Goal: Task Accomplishment & Management: Complete application form

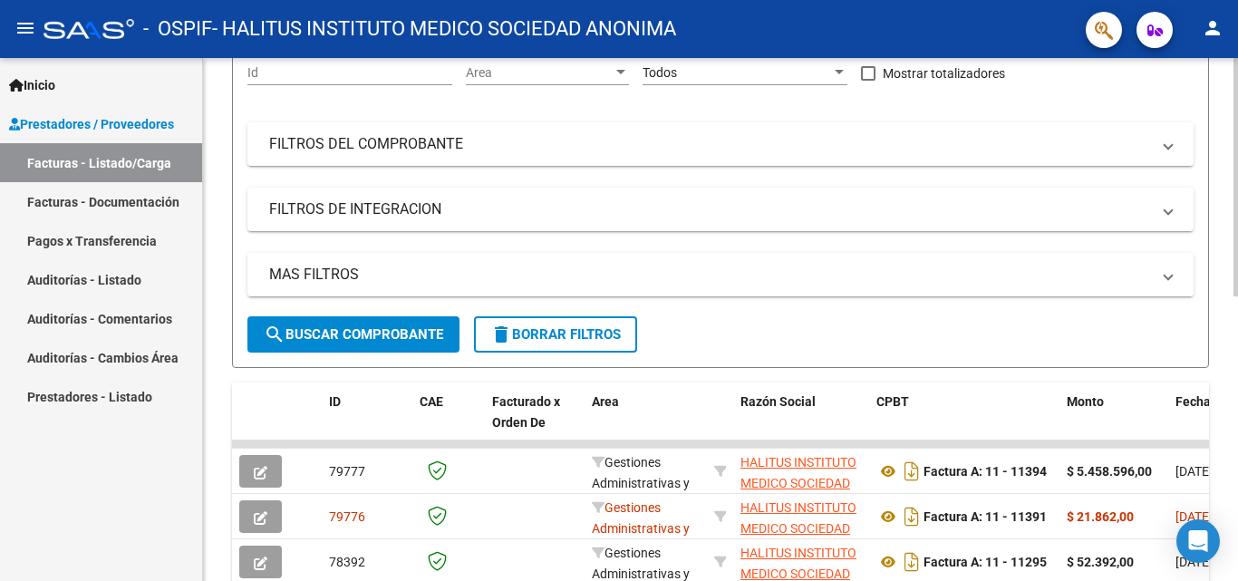
scroll to position [272, 0]
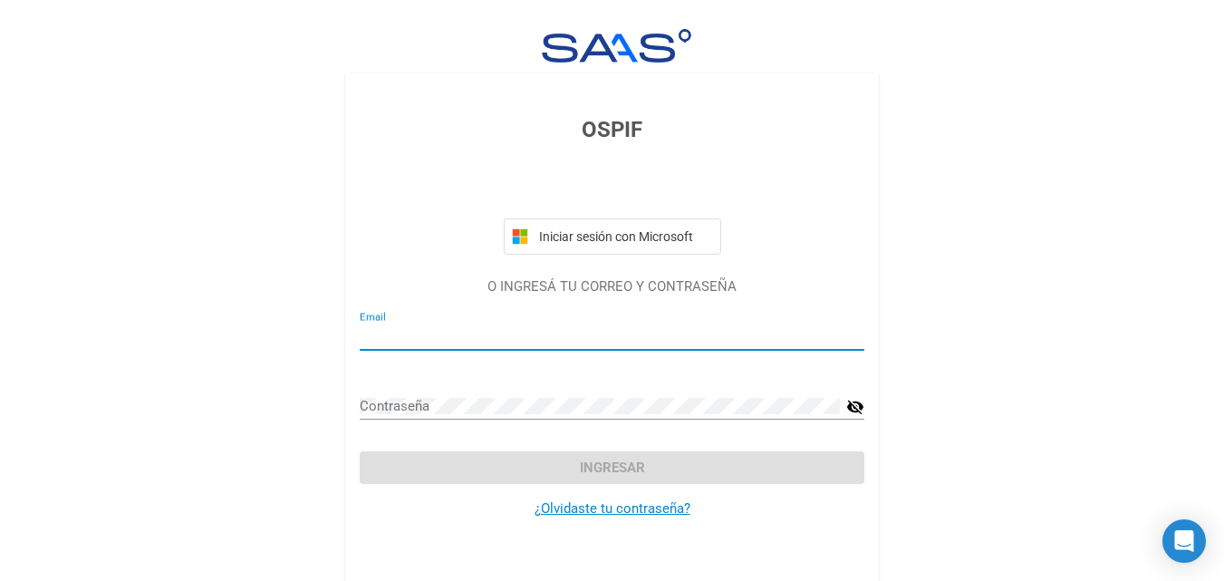
type input "[EMAIL_ADDRESS][DOMAIN_NAME]"
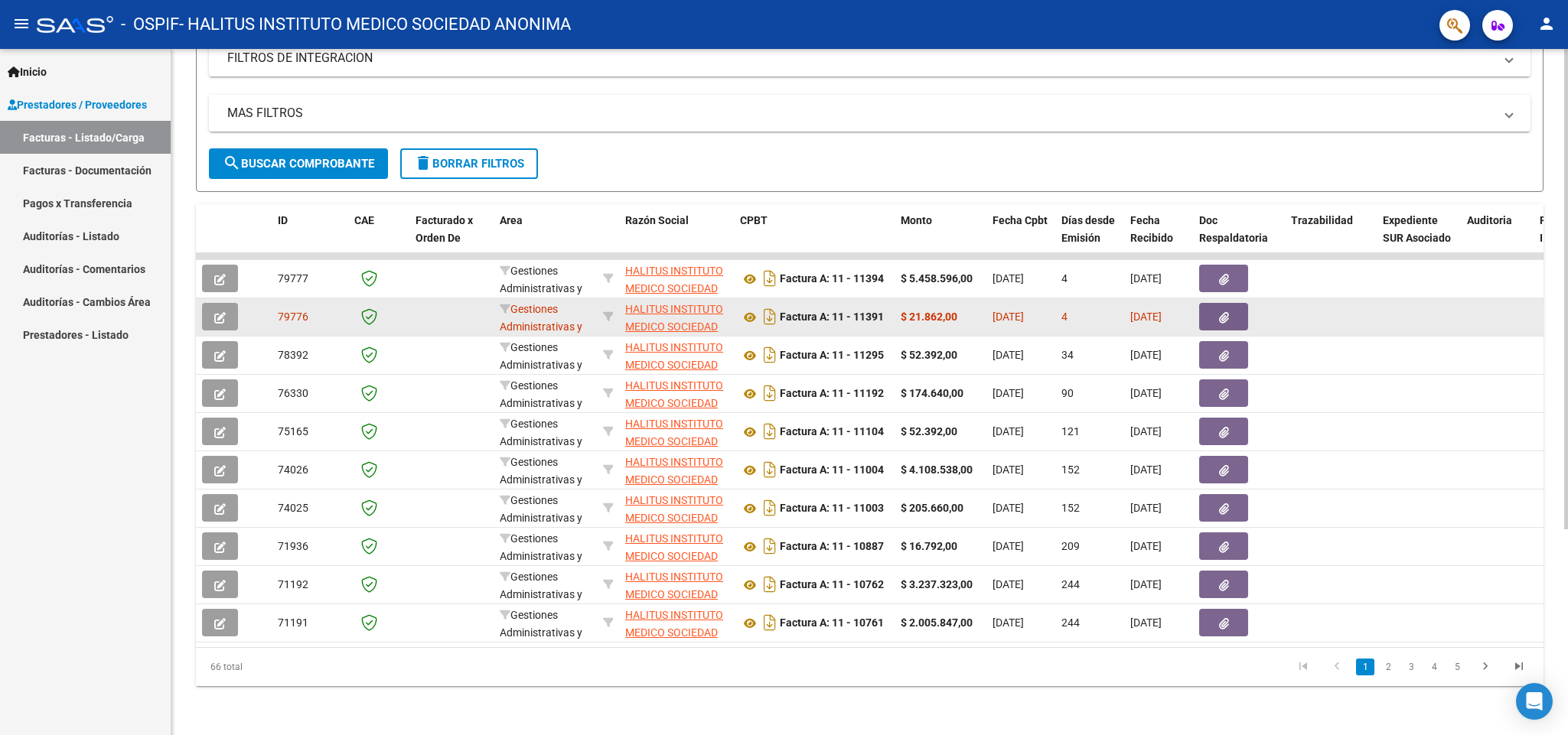
click at [1044, 303] on button "button" at bounding box center [1223, 316] width 49 height 28
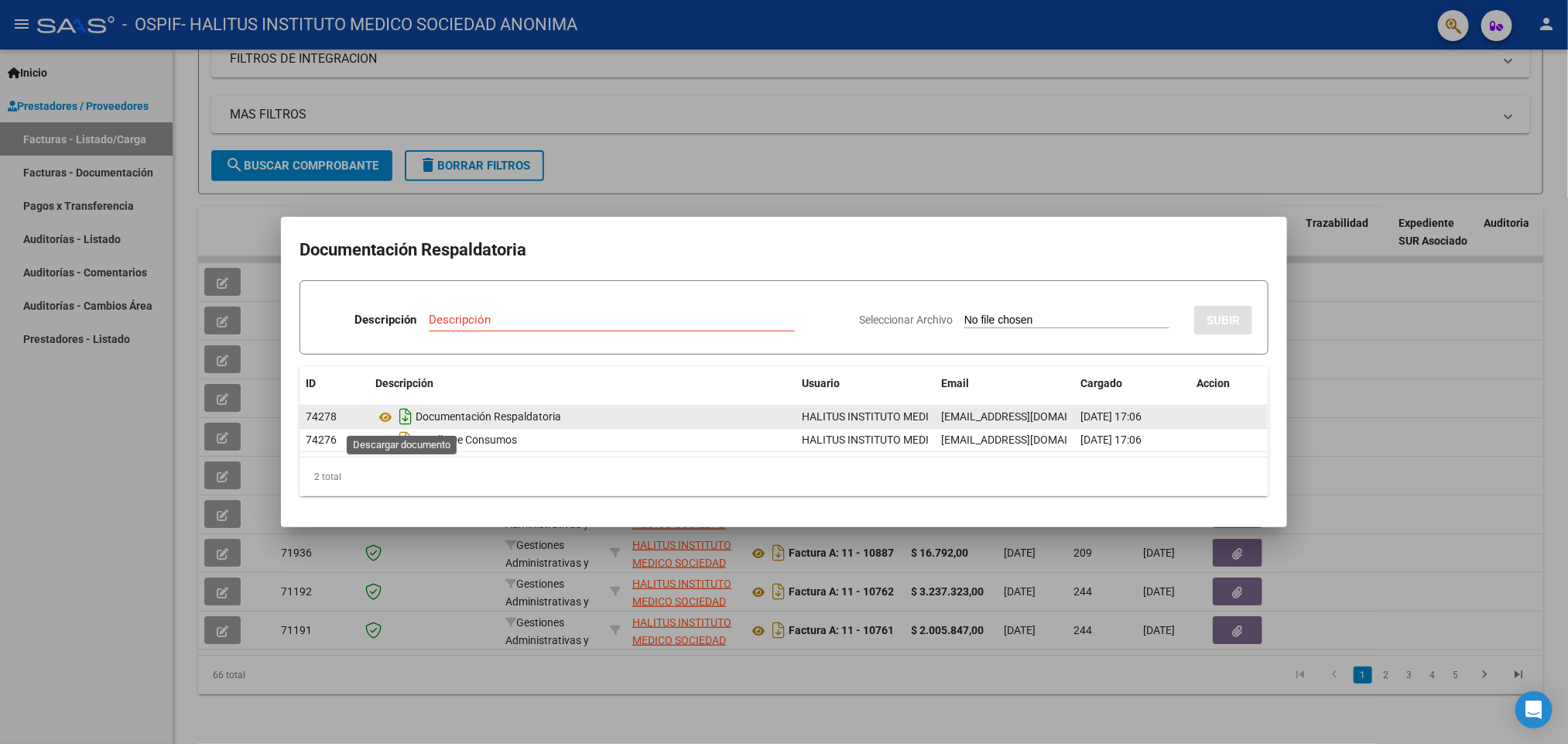
click at [405, 418] on icon "Descargar documento" at bounding box center [406, 416] width 20 height 25
click at [518, 319] on input "Descripción" at bounding box center [611, 319] width 366 height 14
type input "Documentacion respaldatoria (bono completo)"
click at [1044, 313] on app-file-uploader "Seleccionar Archivo" at bounding box center [1021, 319] width 323 height 14
click at [964, 324] on input "Seleccionar Archivo" at bounding box center [1067, 320] width 205 height 15
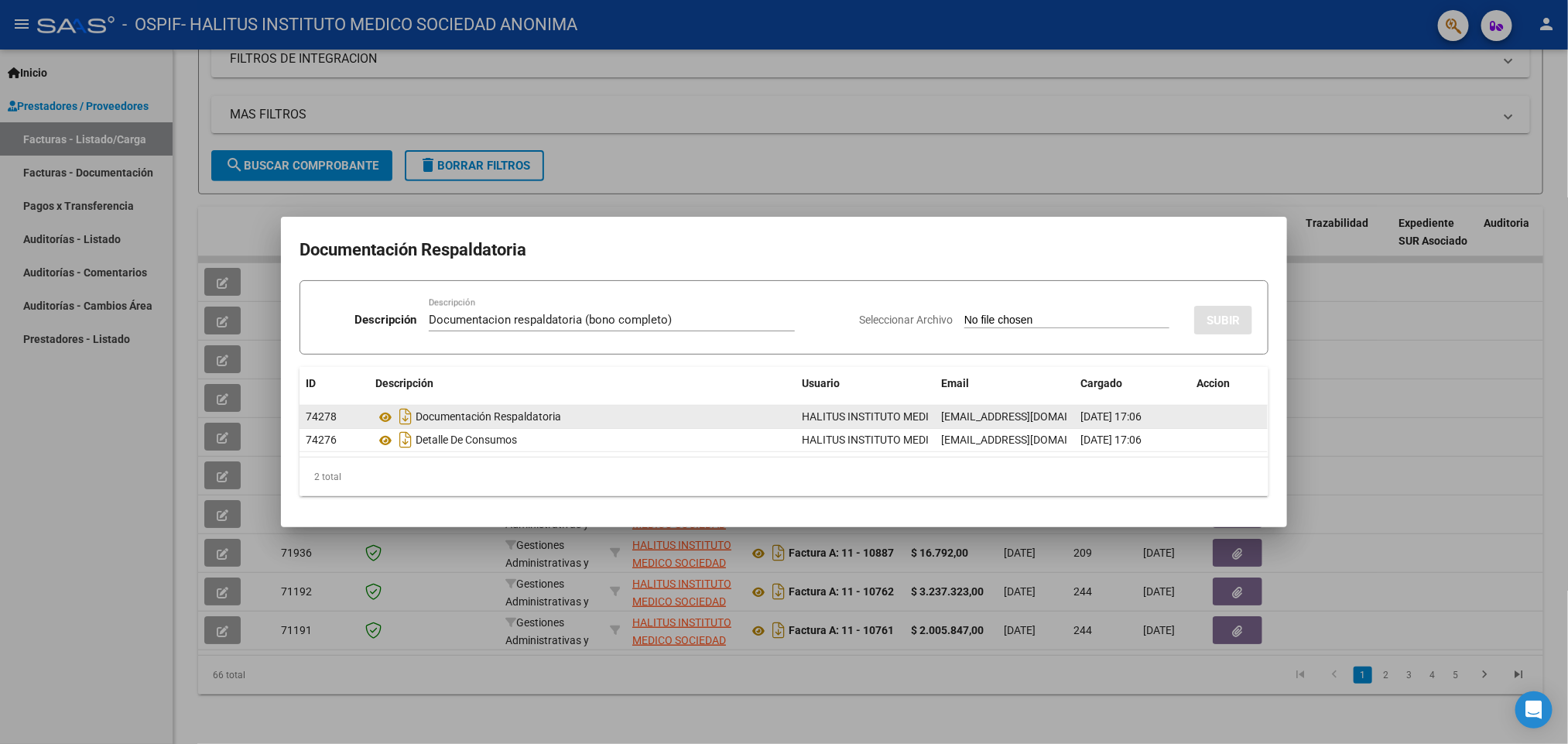
type input "C:\fakepath\Documentacion respaldatoria (bono completo).pdf"
click at [1056, 307] on button "SUBIR" at bounding box center [1223, 320] width 58 height 29
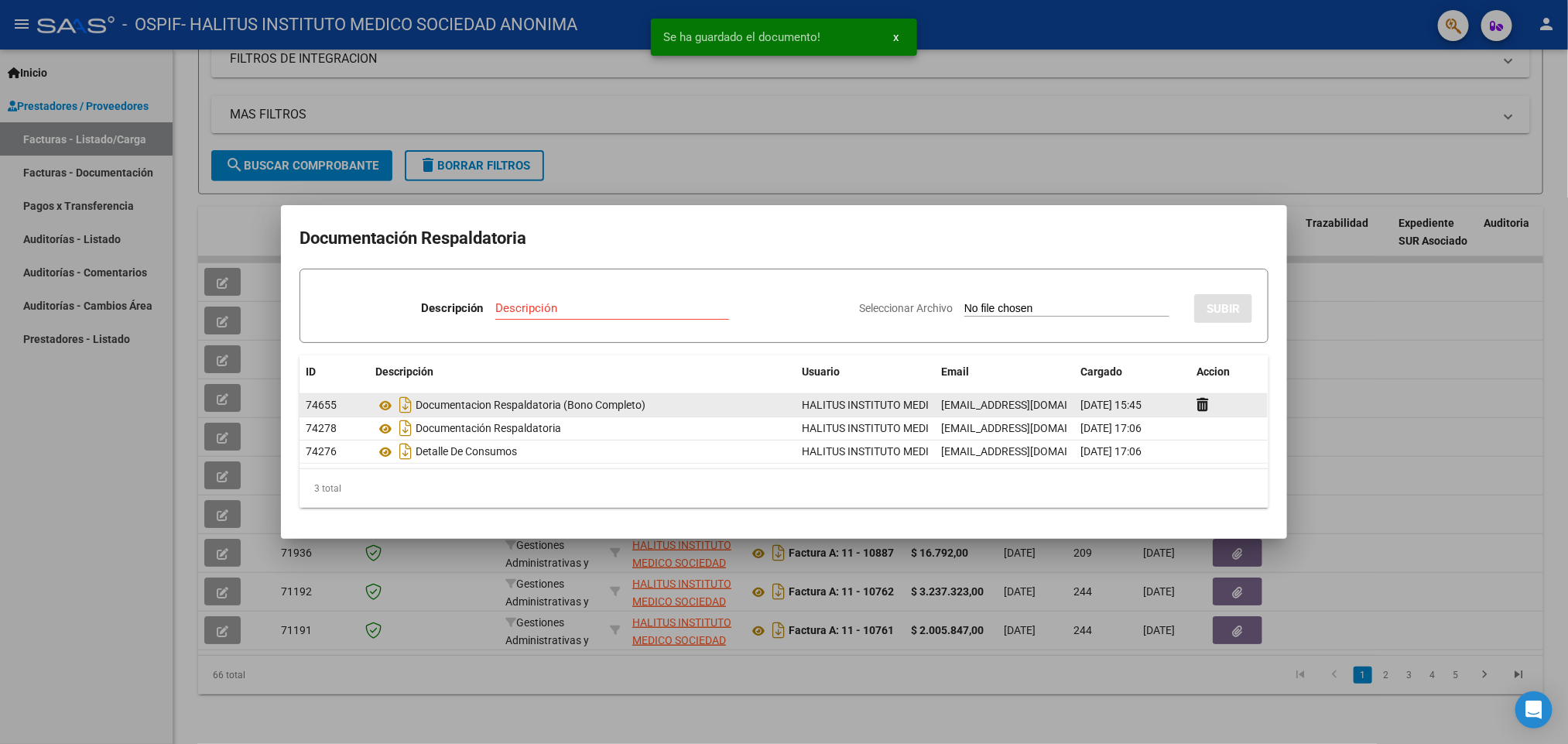
click at [1056, 414] on div at bounding box center [784, 372] width 1568 height 744
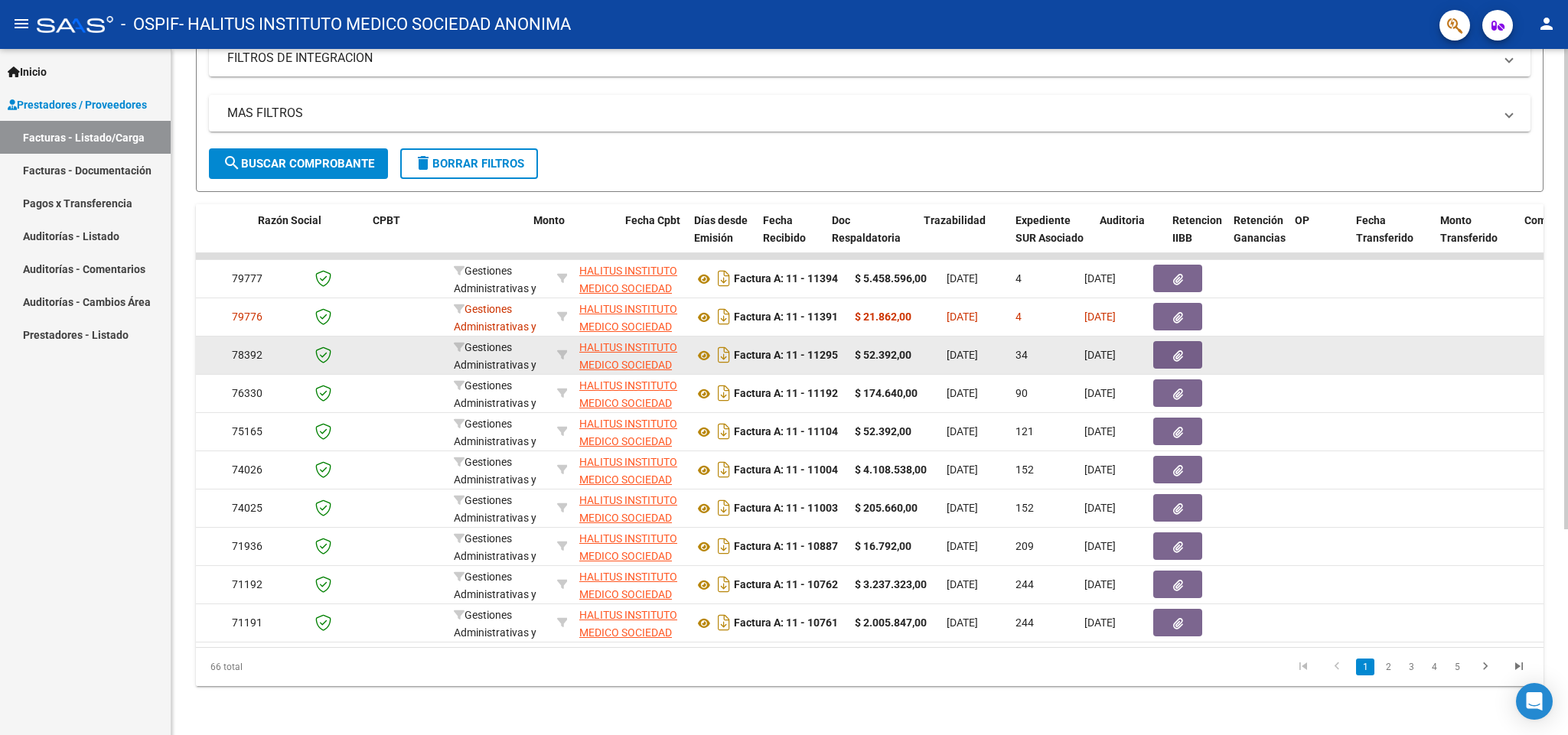
scroll to position [0, 367]
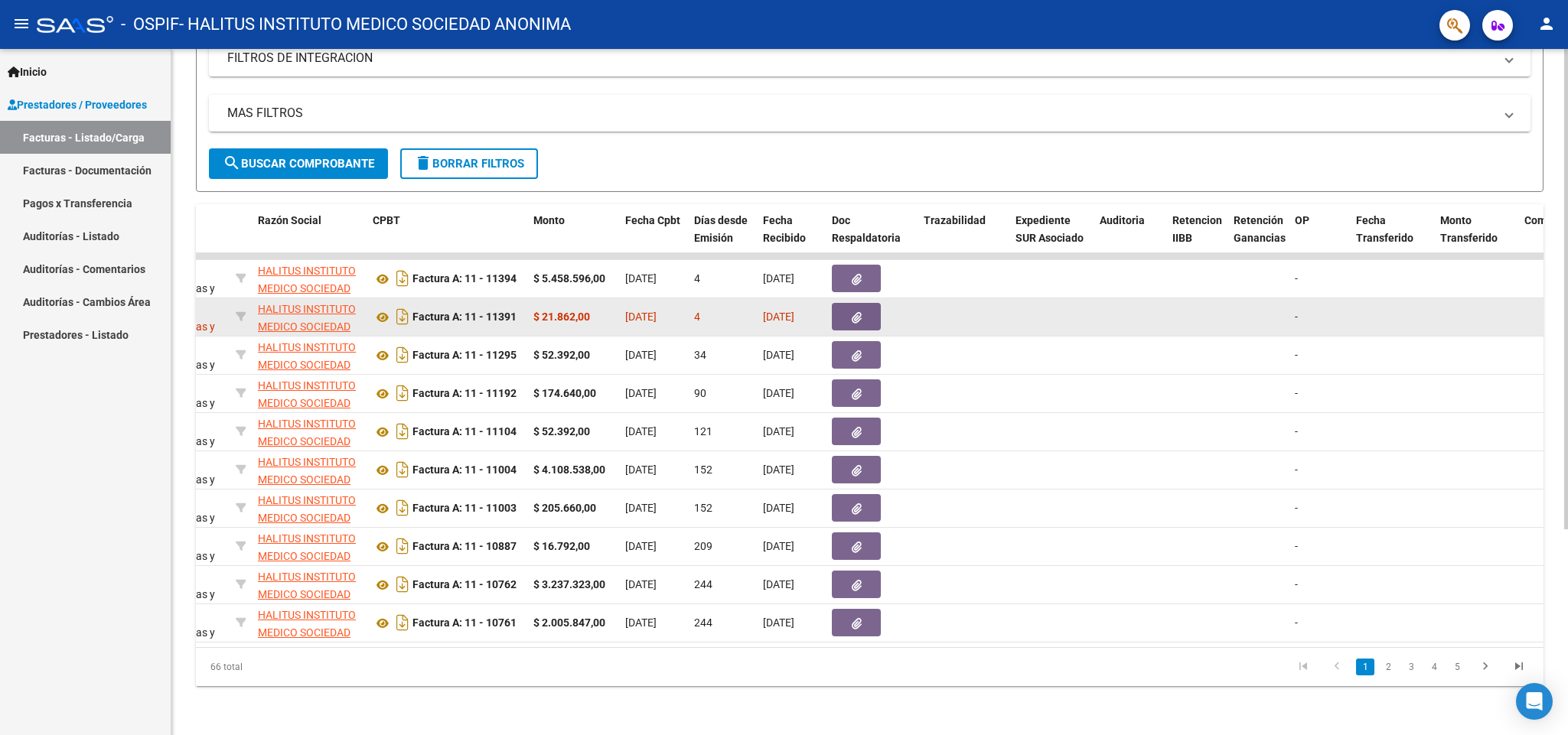
click at [1044, 298] on datatable-body-cell at bounding box center [1392, 316] width 84 height 37
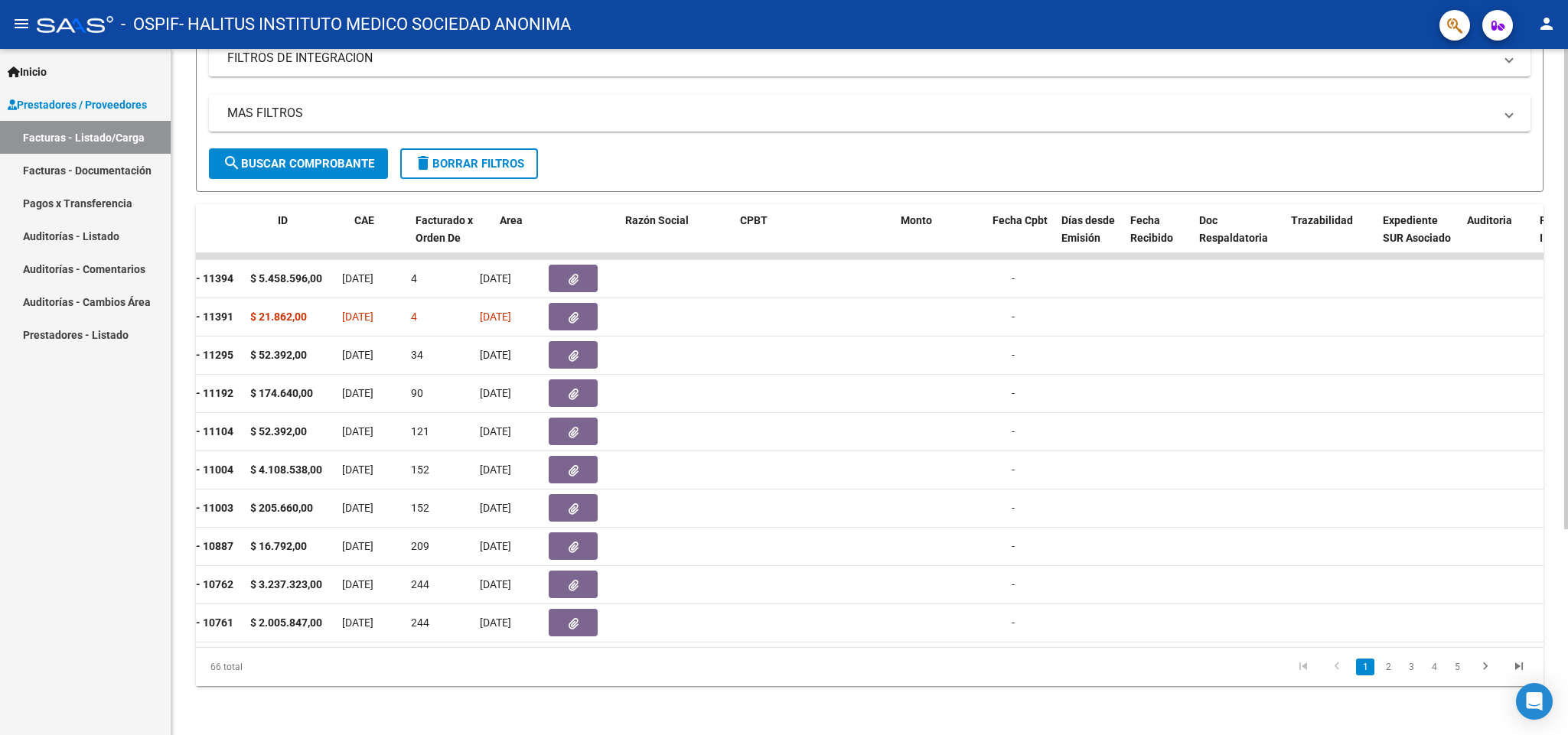
scroll to position [0, 0]
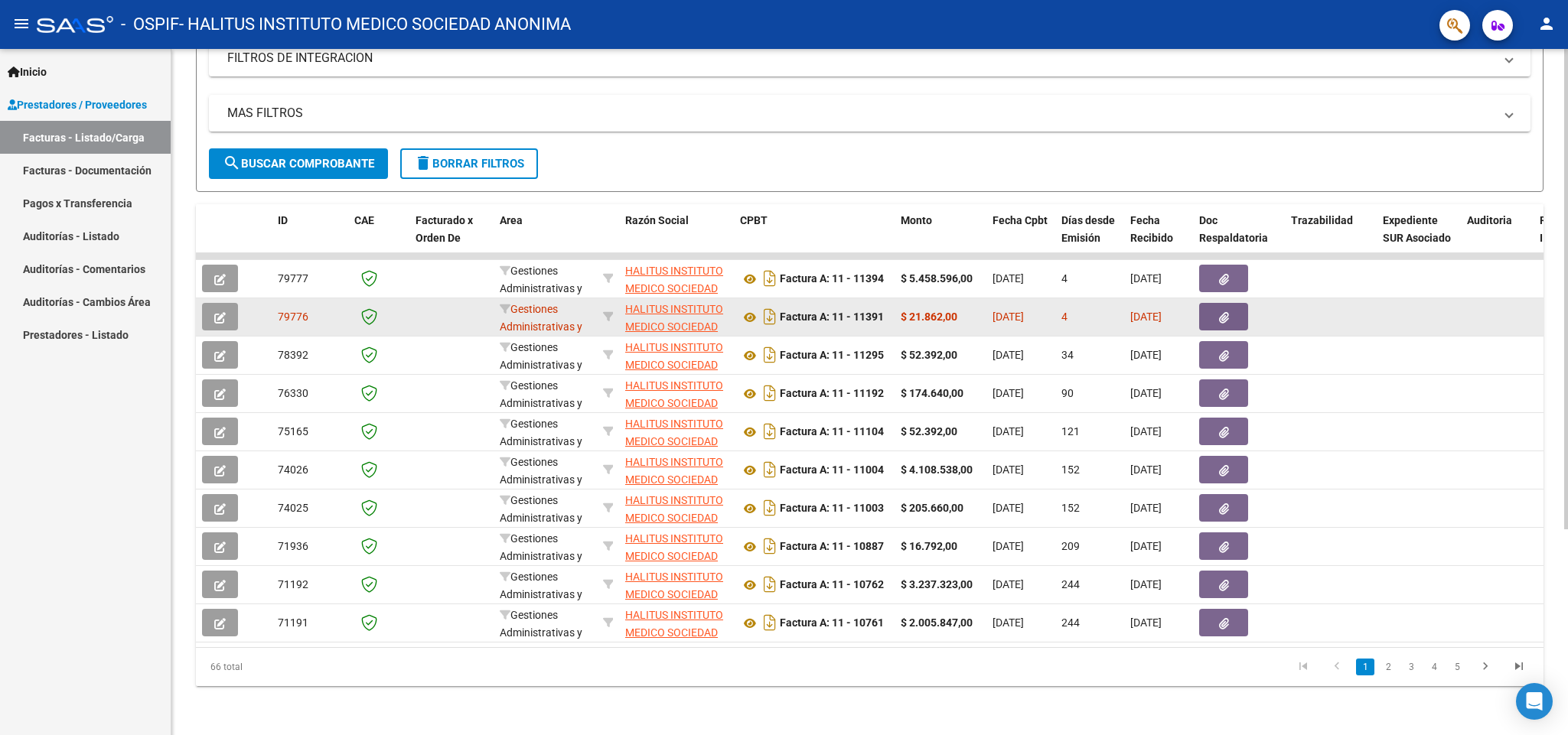
click at [1044, 310] on span "button" at bounding box center [1224, 316] width 10 height 14
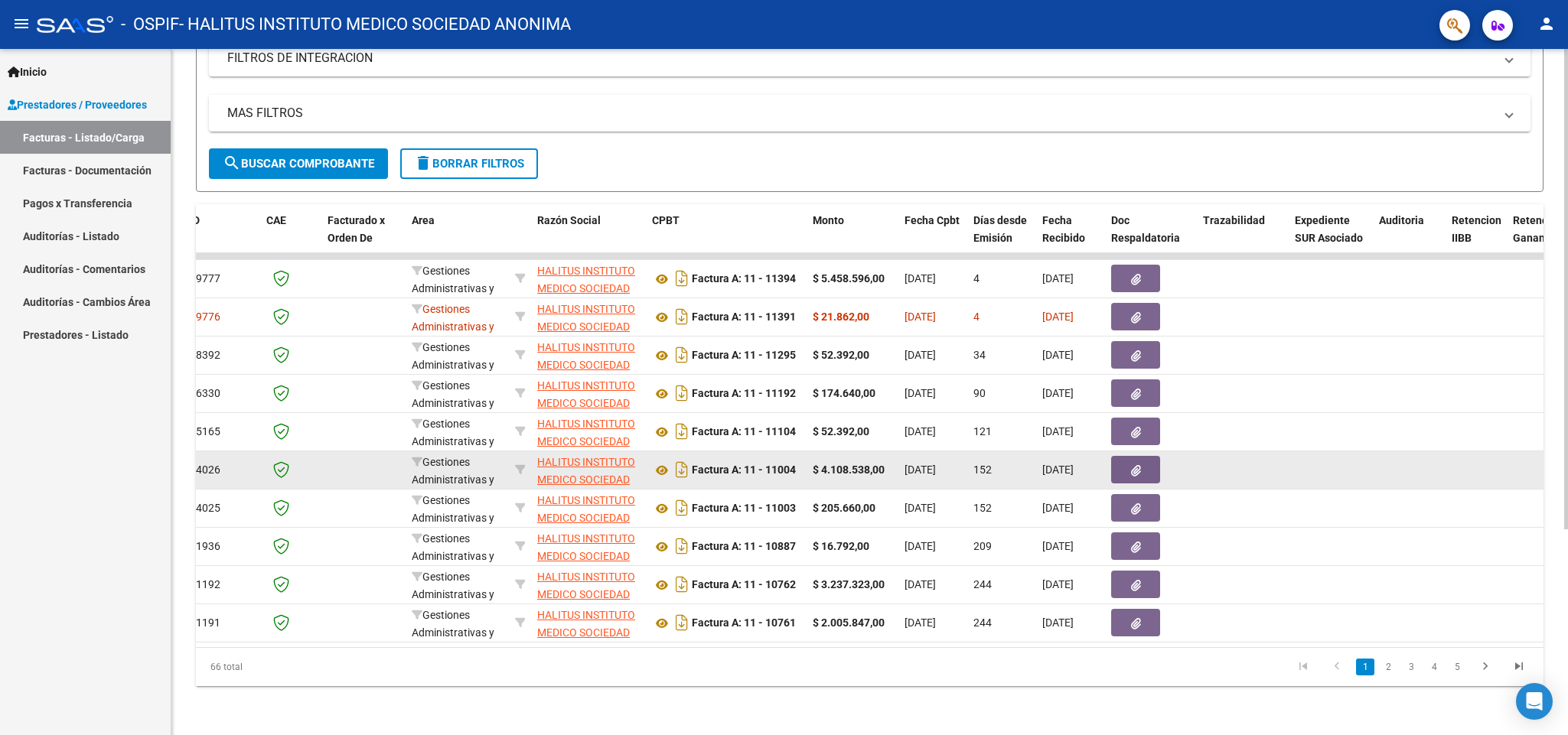
scroll to position [179, 0]
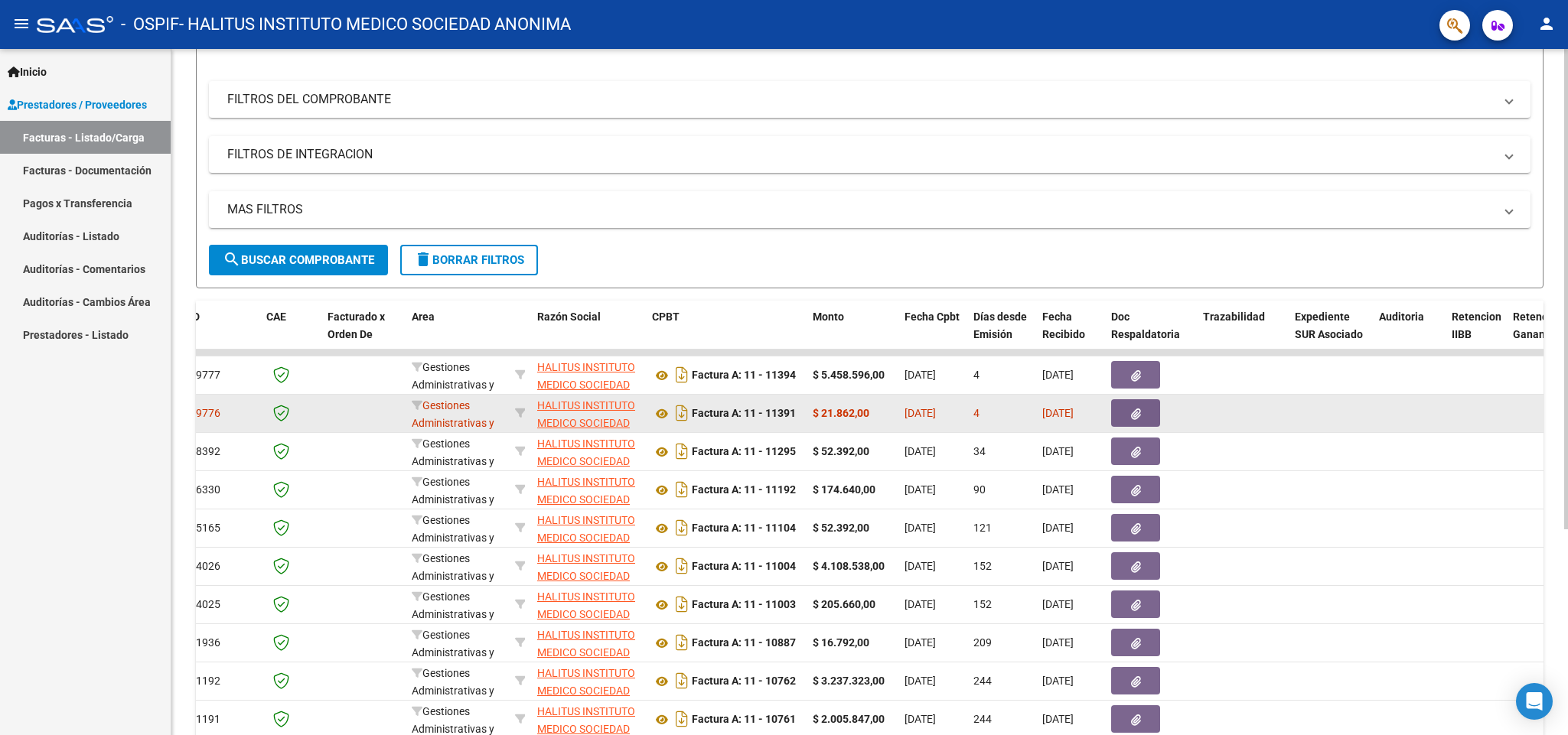
click at [1148, 419] on button "button" at bounding box center [1136, 413] width 49 height 28
